Goal: Task Accomplishment & Management: Use online tool/utility

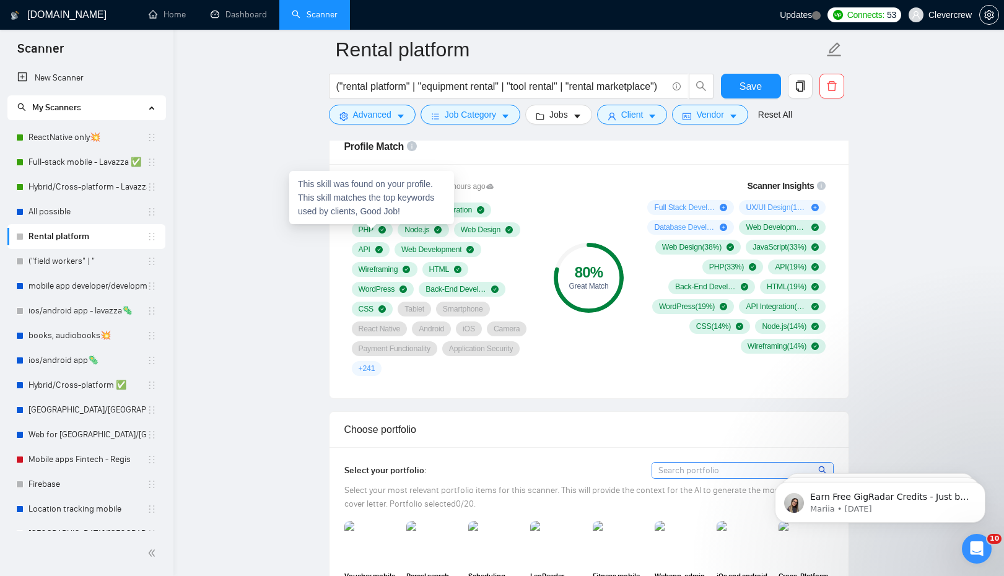
scroll to position [815, 0]
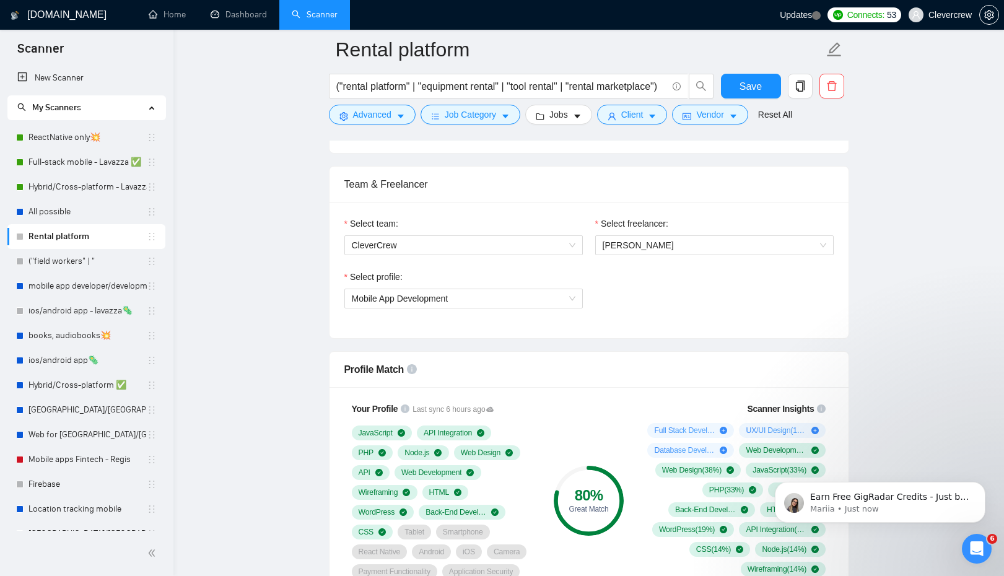
scroll to position [592, 0]
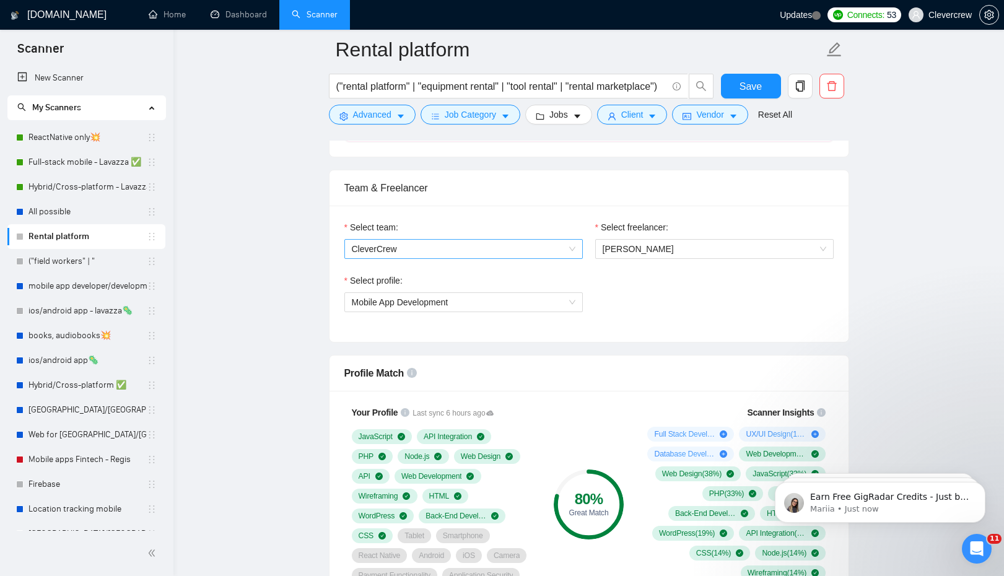
click at [554, 243] on span "CleverCrew" at bounding box center [464, 249] width 224 height 19
click at [532, 264] on div "CleverCrew" at bounding box center [463, 273] width 238 height 20
click at [643, 248] on span "[PERSON_NAME]" at bounding box center [638, 249] width 71 height 10
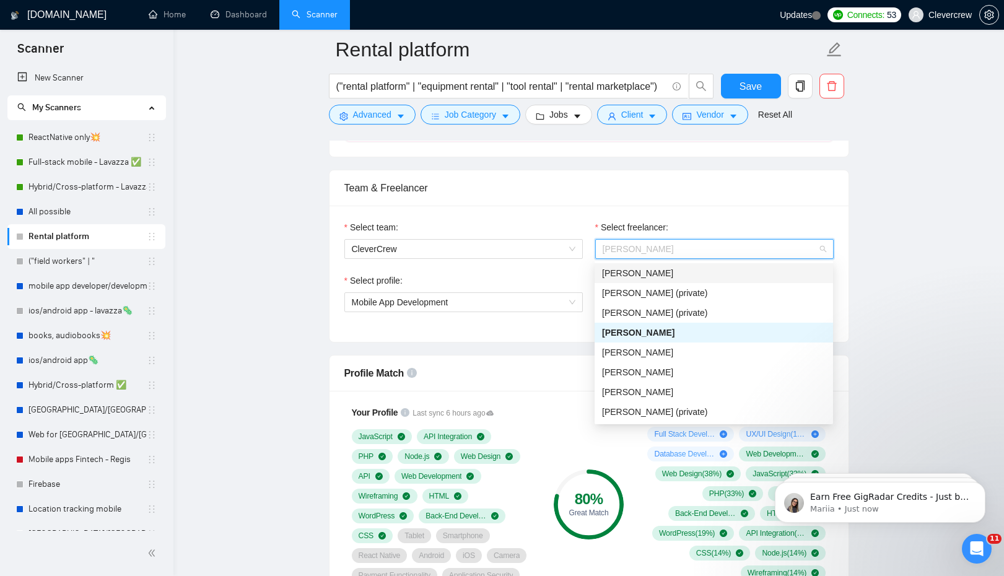
click at [634, 275] on span "Maksym Koriakin" at bounding box center [637, 273] width 71 height 10
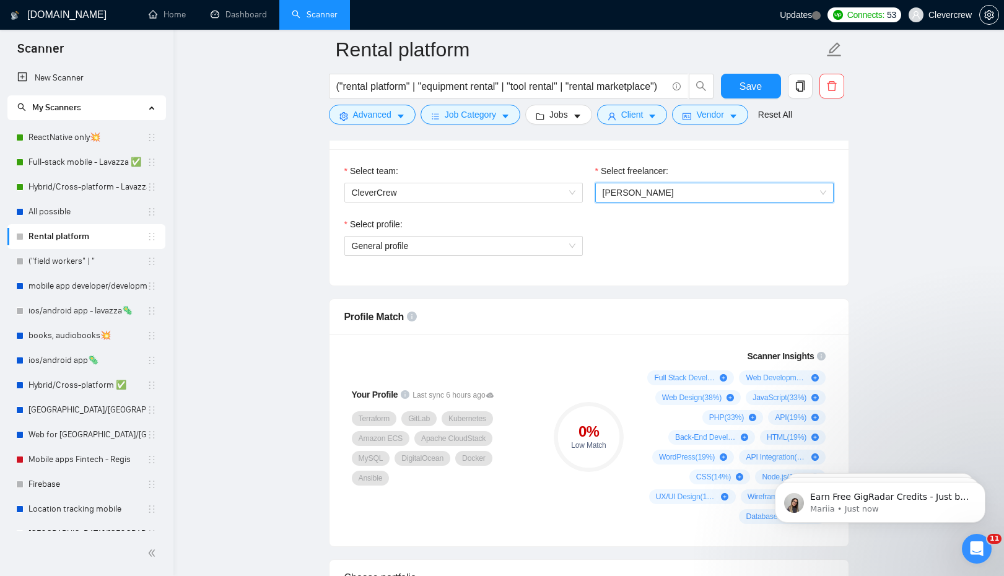
scroll to position [657, 0]
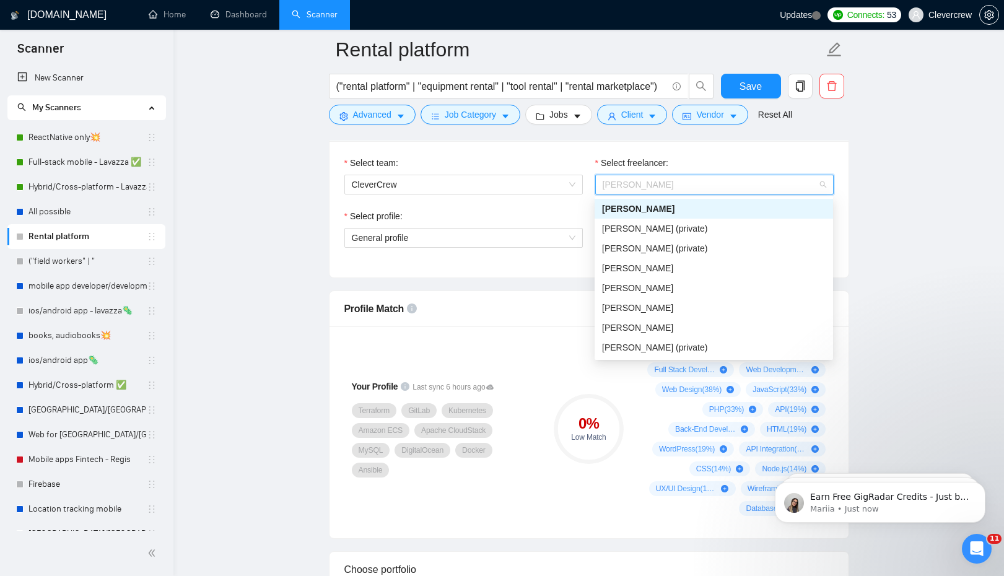
click at [712, 186] on span "Maksym Koriakin" at bounding box center [715, 184] width 224 height 19
click at [712, 271] on div "[PERSON_NAME]" at bounding box center [714, 268] width 224 height 14
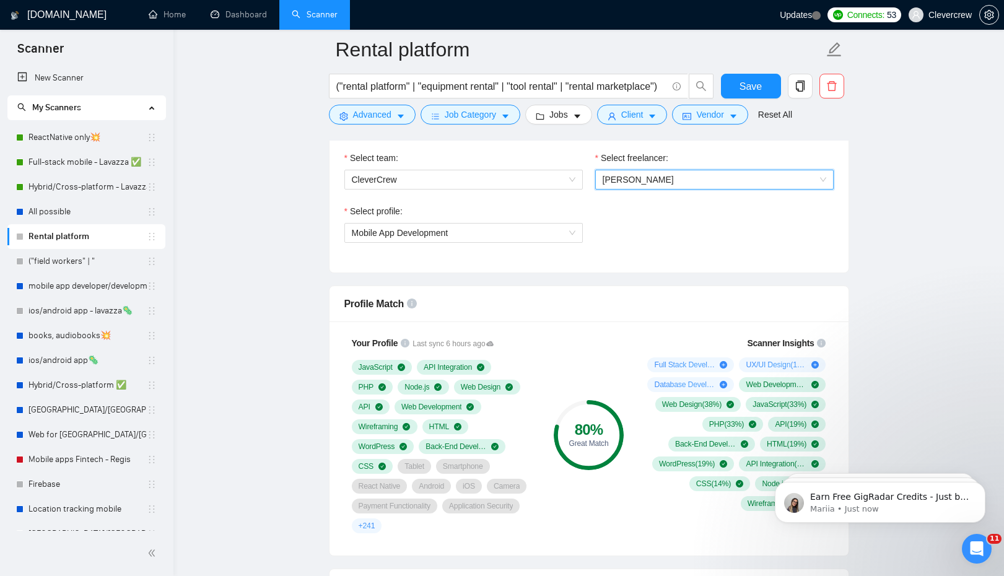
scroll to position [663, 0]
click at [606, 331] on div "80 % Great Match" at bounding box center [588, 434] width 83 height 212
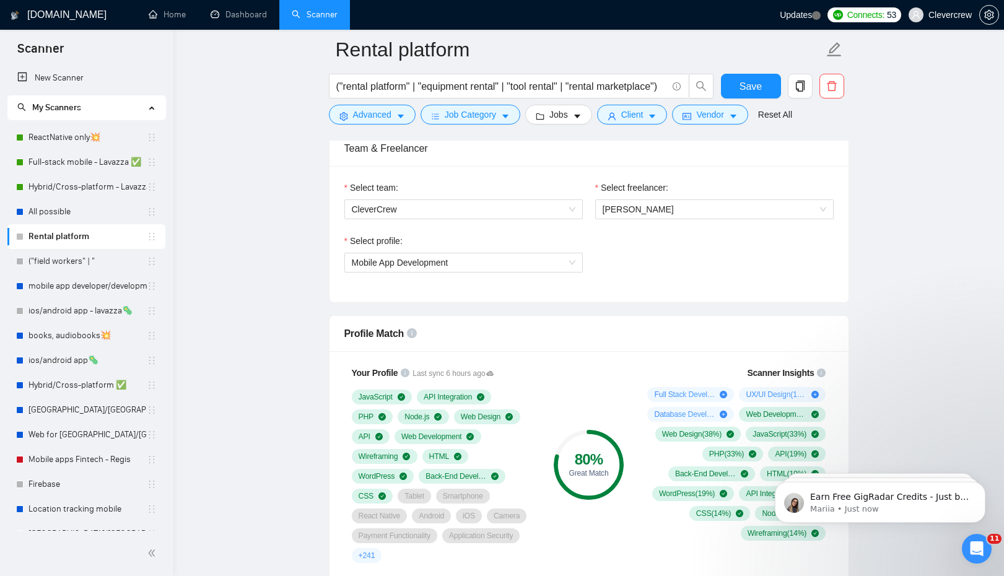
scroll to position [548, 0]
